Goal: Check status: Check status

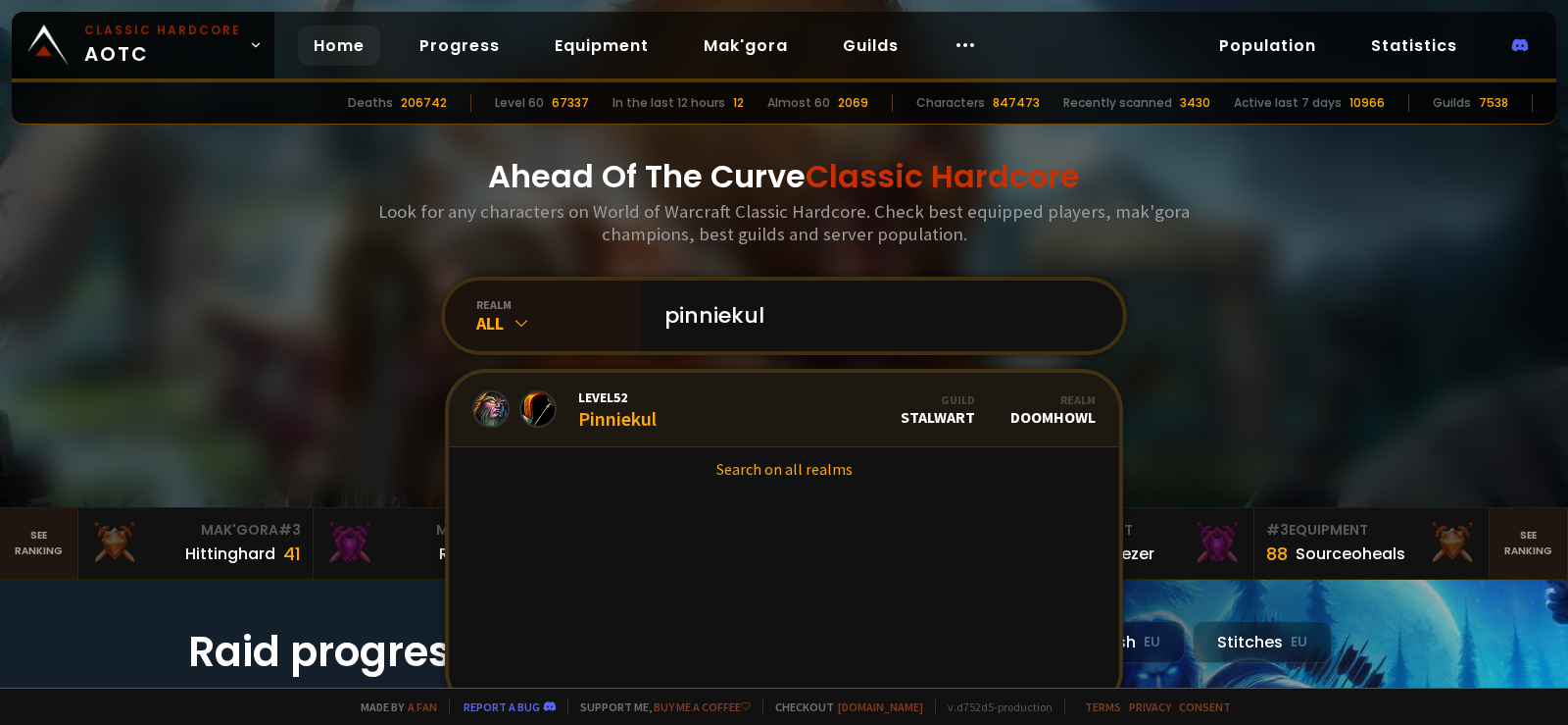
type input "pinniekul"
click at [760, 407] on link "Level 52 Pinniekul Guild Stalwart Realm Doomhowl" at bounding box center [784, 410] width 670 height 74
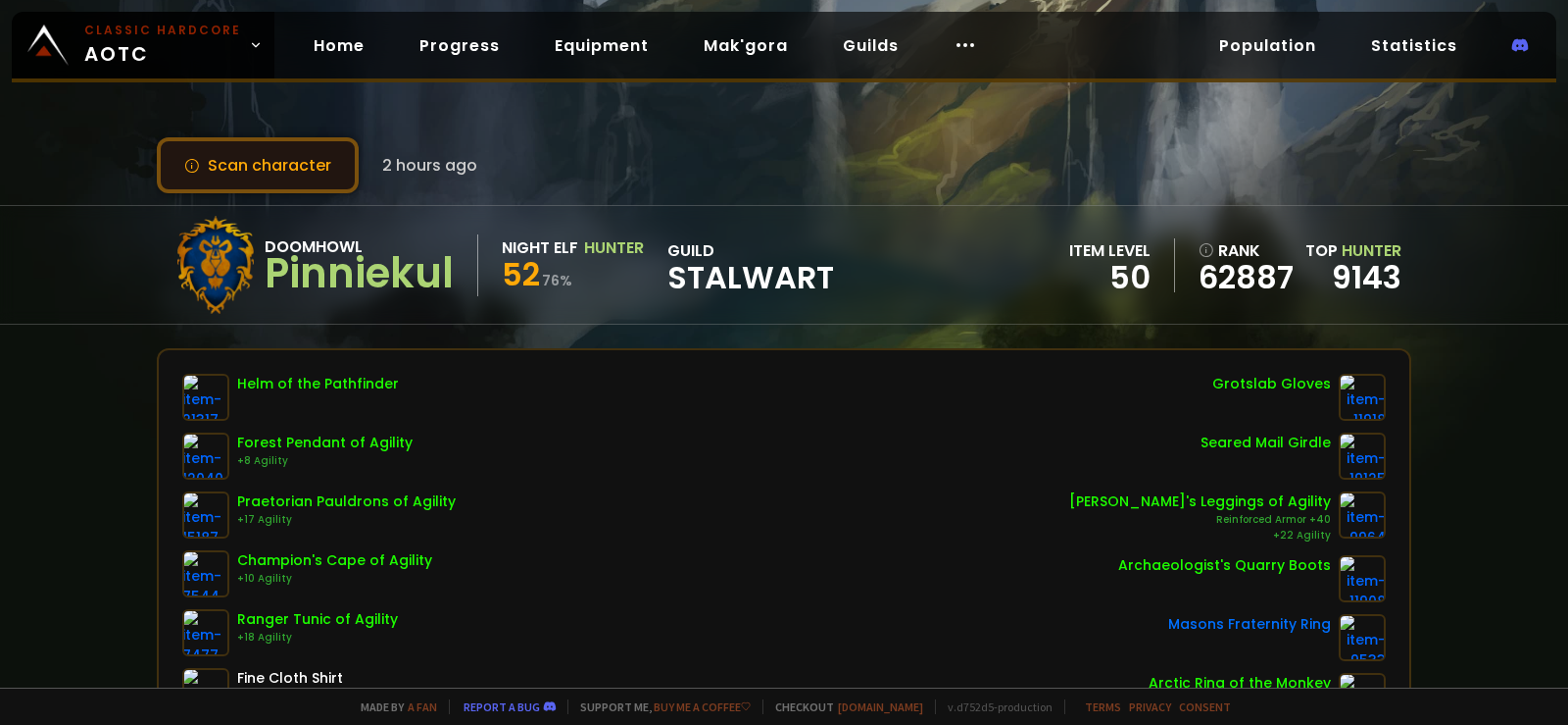
click at [280, 171] on button "Scan character" at bounding box center [258, 165] width 202 height 56
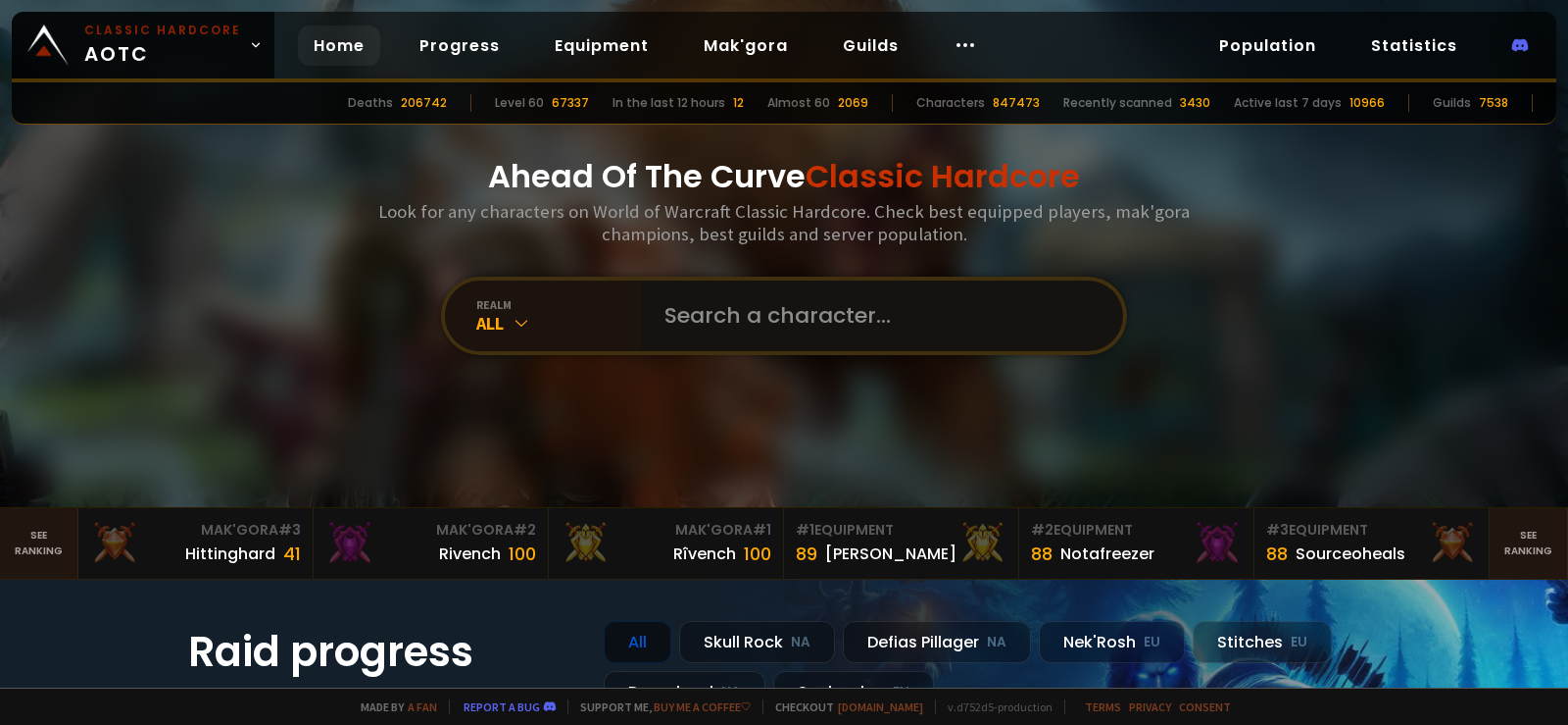
click at [753, 319] on input "text" at bounding box center [876, 315] width 447 height 70
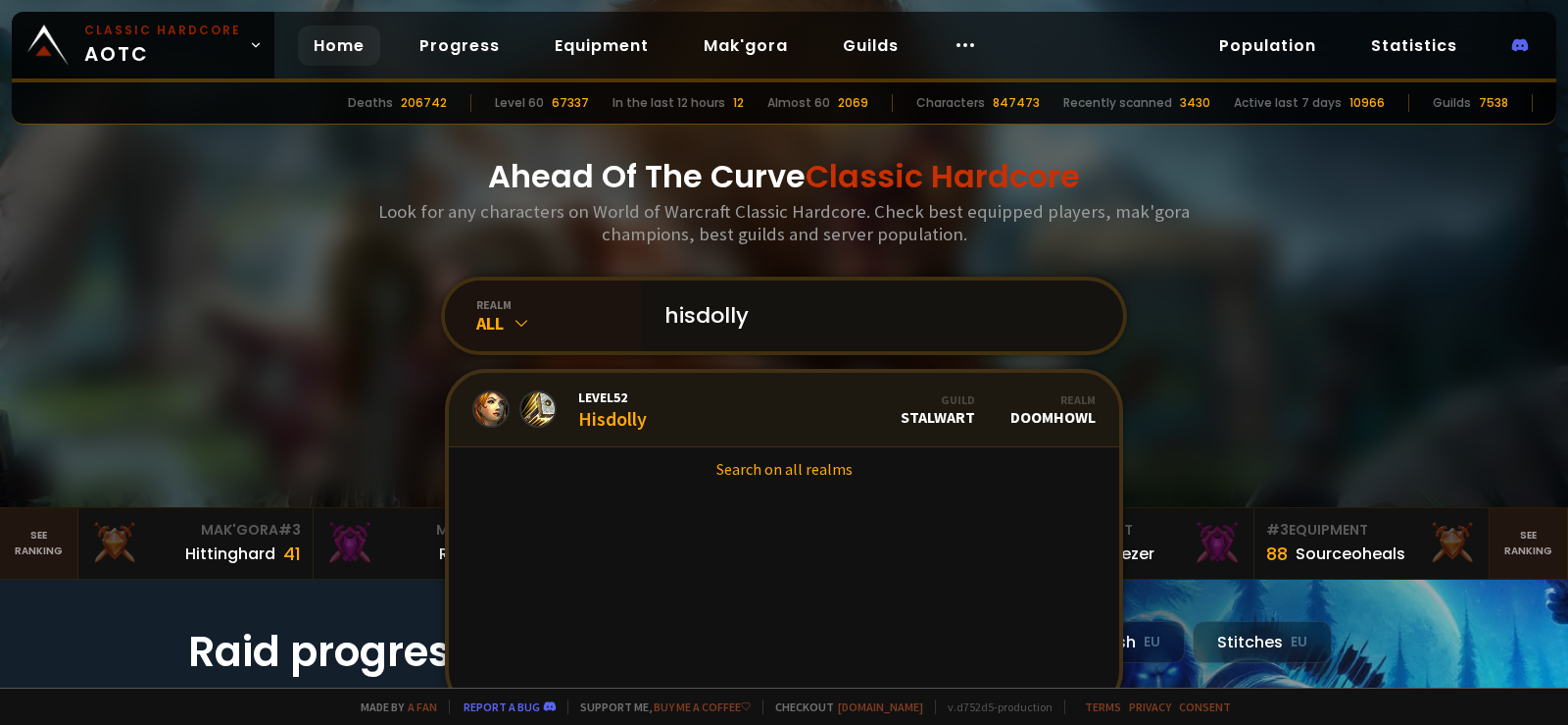
type input "hisdolly"
click at [674, 420] on link "Level 52 Hisdolly Guild Stalwart Realm Doomhowl" at bounding box center [784, 410] width 670 height 74
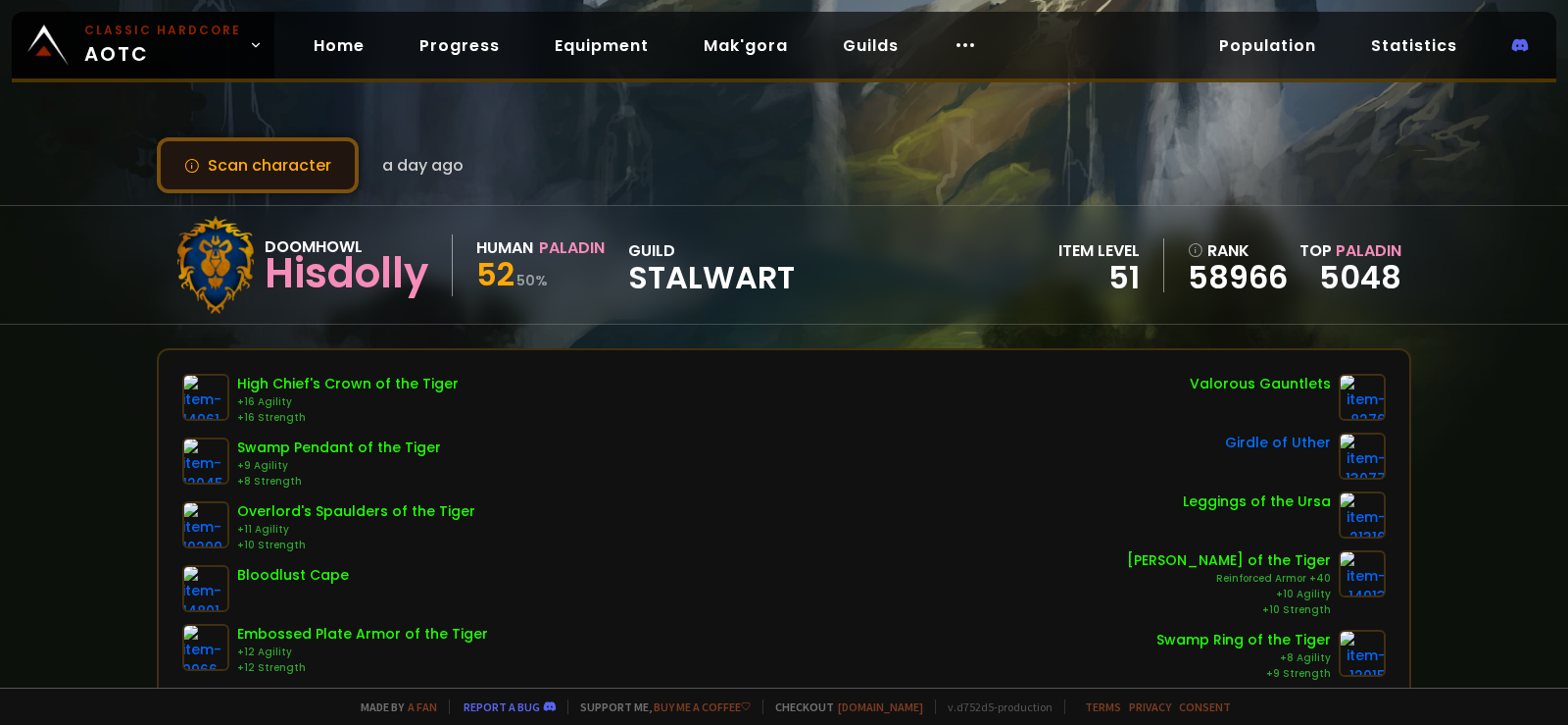
click at [255, 168] on button "Scan character" at bounding box center [258, 165] width 202 height 56
